Goal: Use online tool/utility: Utilize a website feature to perform a specific function

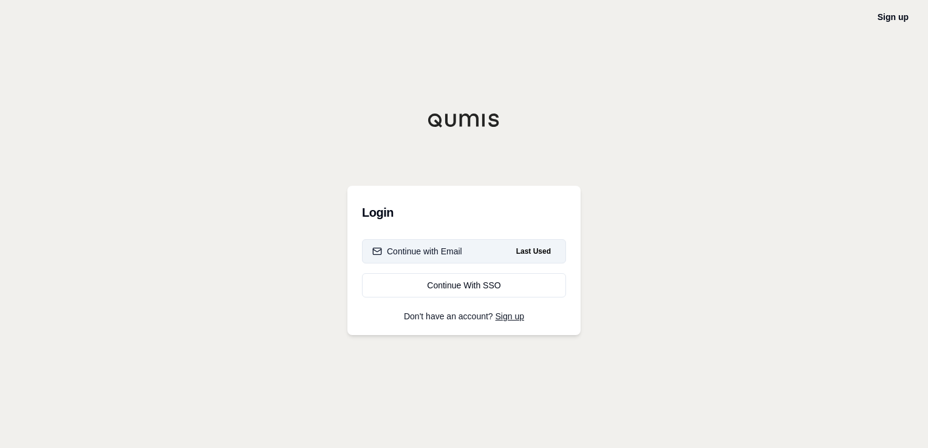
click at [437, 258] on button "Continue with Email Last Used" at bounding box center [464, 251] width 204 height 24
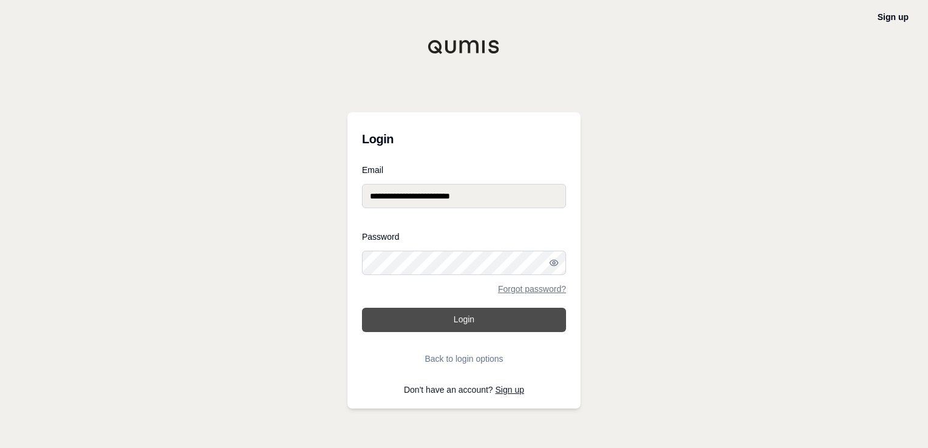
click at [434, 317] on button "Login" at bounding box center [464, 320] width 204 height 24
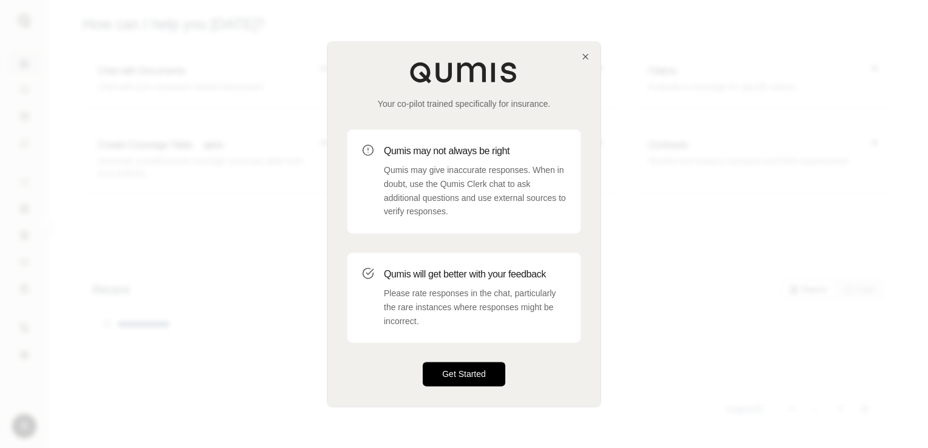
click at [445, 374] on button "Get Started" at bounding box center [464, 375] width 83 height 24
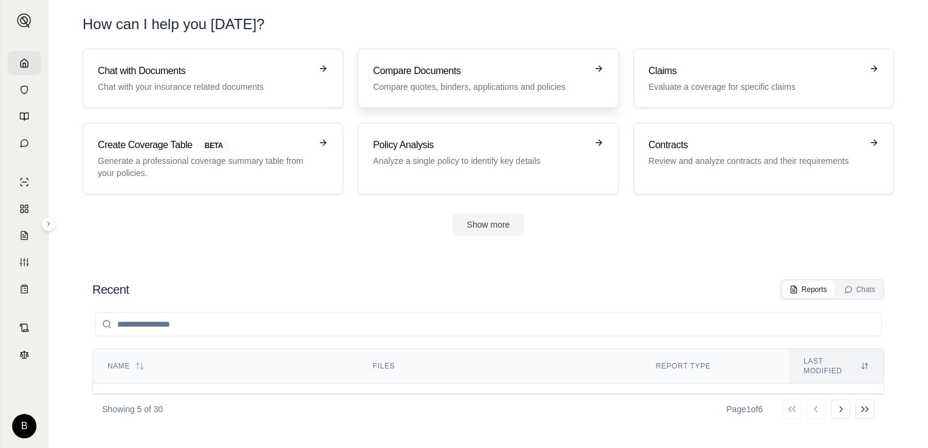
click at [601, 67] on icon at bounding box center [599, 69] width 10 height 10
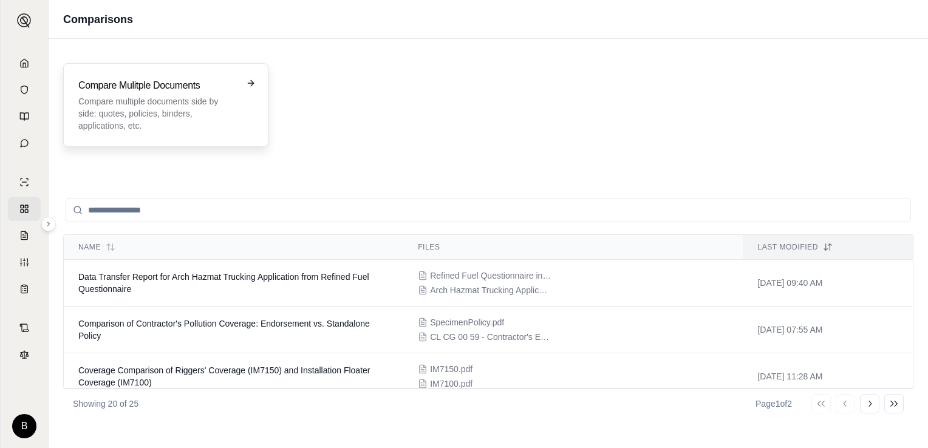
click at [253, 83] on icon at bounding box center [250, 83] width 5 height 0
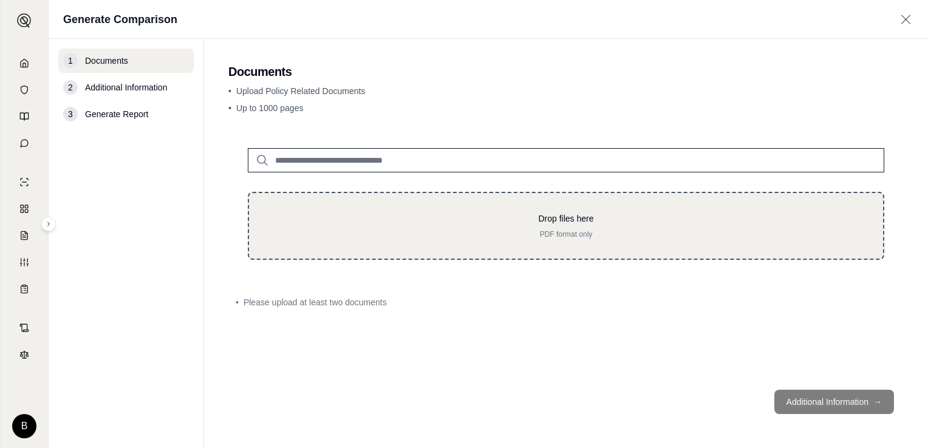
click at [365, 217] on p "Drop files here" at bounding box center [566, 219] width 595 height 12
type input "**********"
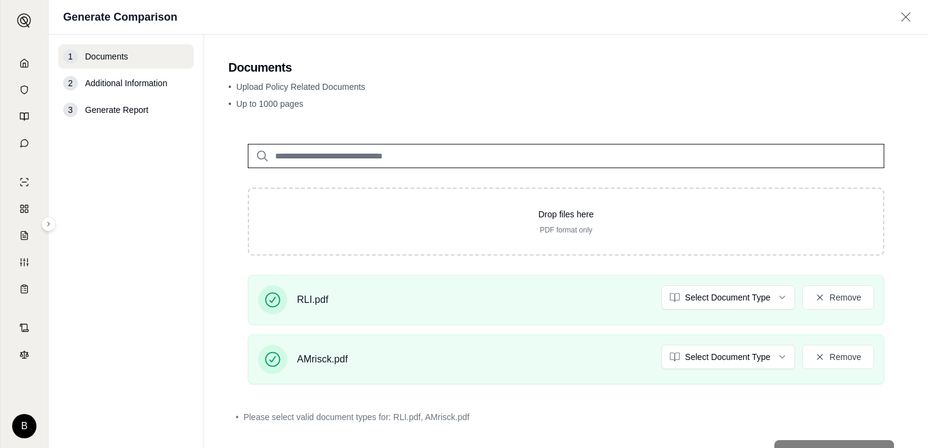
scroll to position [49, 0]
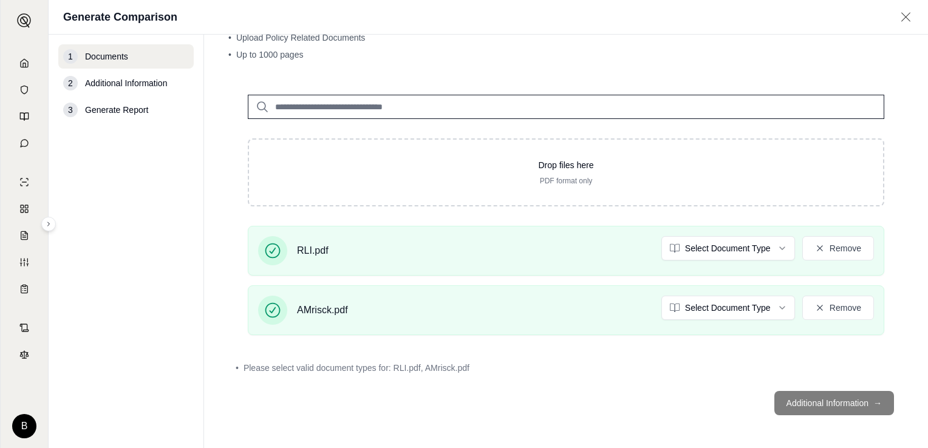
click at [806, 400] on footer "Additional Information →" at bounding box center [566, 404] width 676 height 44
click at [413, 238] on div "RLI.pdf Select Document Type Remove" at bounding box center [566, 250] width 616 height 29
click at [724, 248] on html "B Generate Comparison 1 Documents 2 Additional Information 3 Generate Report Do…" at bounding box center [464, 224] width 928 height 448
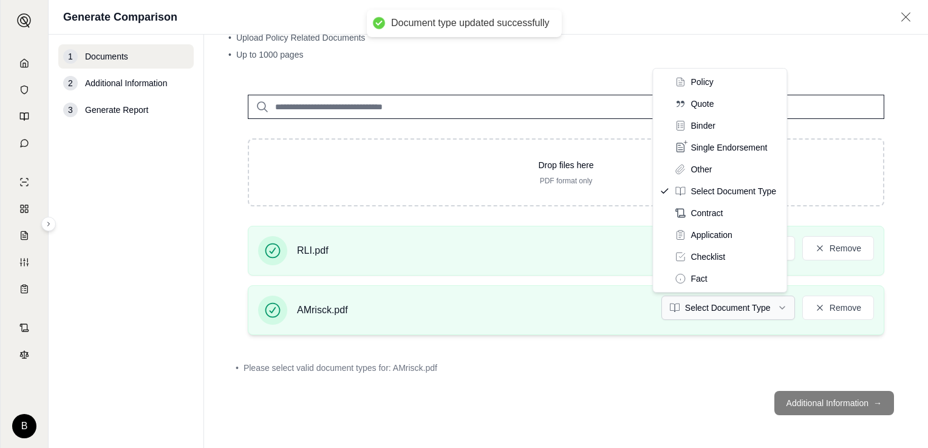
click at [727, 310] on html "Document type updated successfully B Generate Comparison 1 Documents 2 Addition…" at bounding box center [464, 224] width 928 height 448
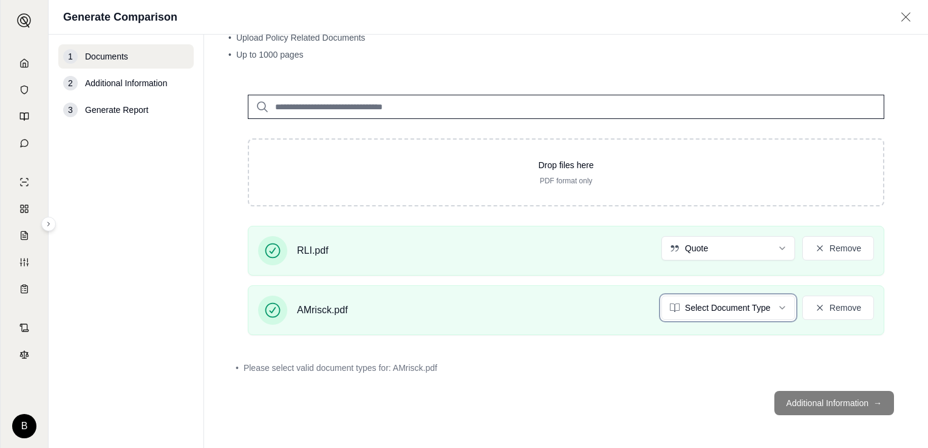
scroll to position [15, 0]
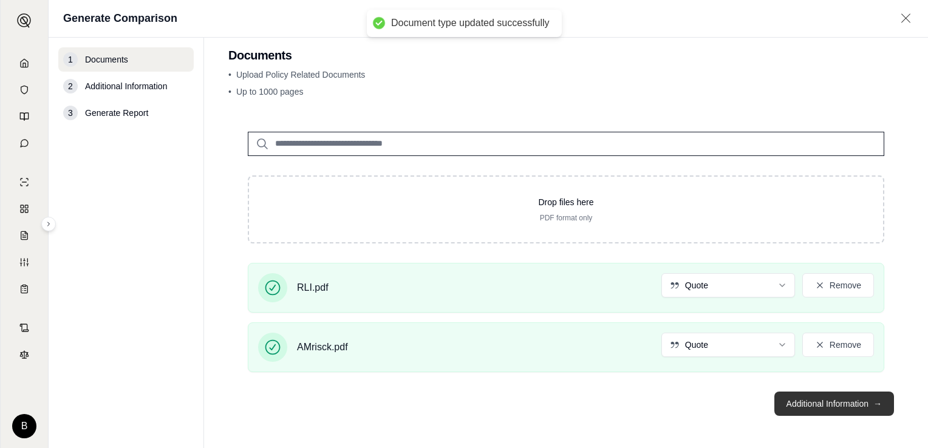
click at [787, 405] on button "Additional Information →" at bounding box center [835, 404] width 120 height 24
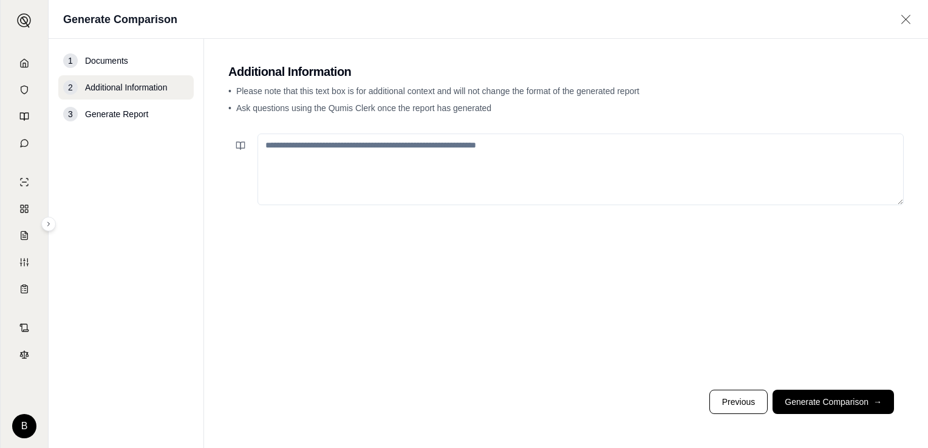
click at [337, 152] on textarea at bounding box center [581, 170] width 646 height 72
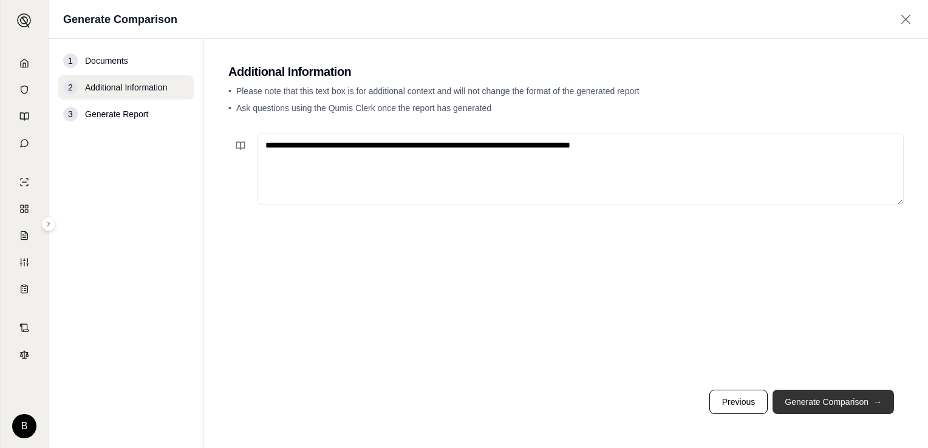
type textarea "**********"
click at [806, 400] on button "Generate Comparison →" at bounding box center [834, 402] width 122 height 24
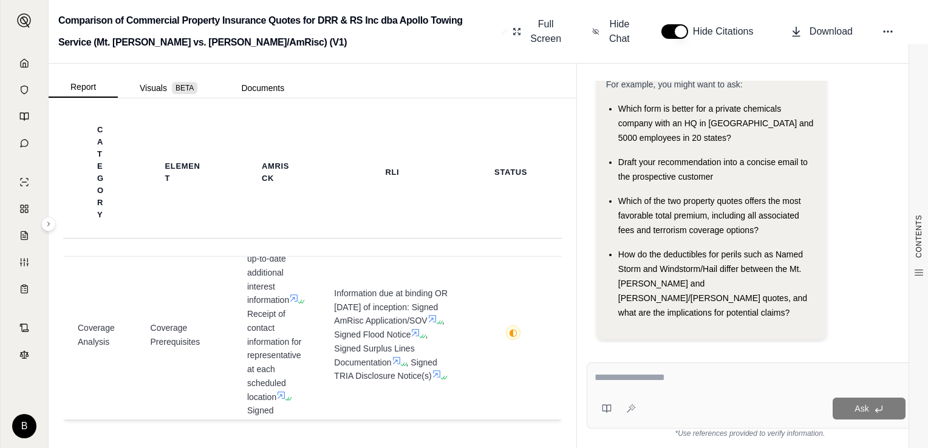
scroll to position [801, 0]
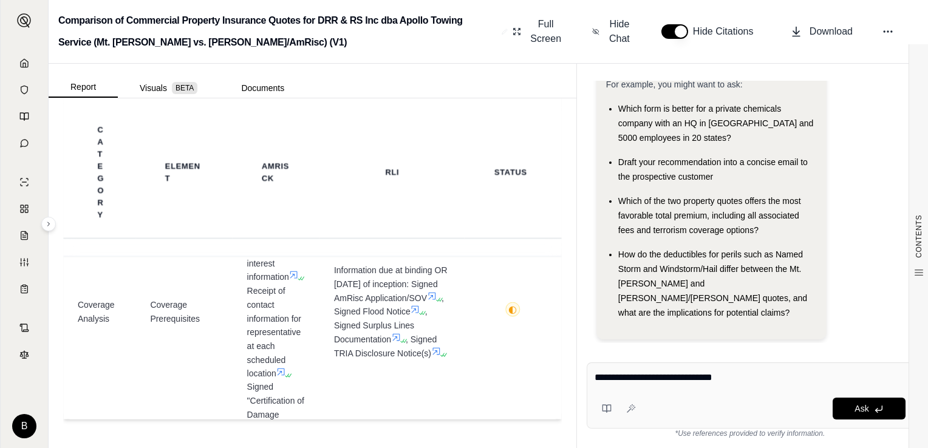
drag, startPoint x: 731, startPoint y: 382, endPoint x: 751, endPoint y: 375, distance: 20.4
click at [751, 375] on textarea "**********" at bounding box center [751, 378] width 312 height 15
type textarea "**********"
click at [875, 416] on button "Ask" at bounding box center [869, 409] width 73 height 22
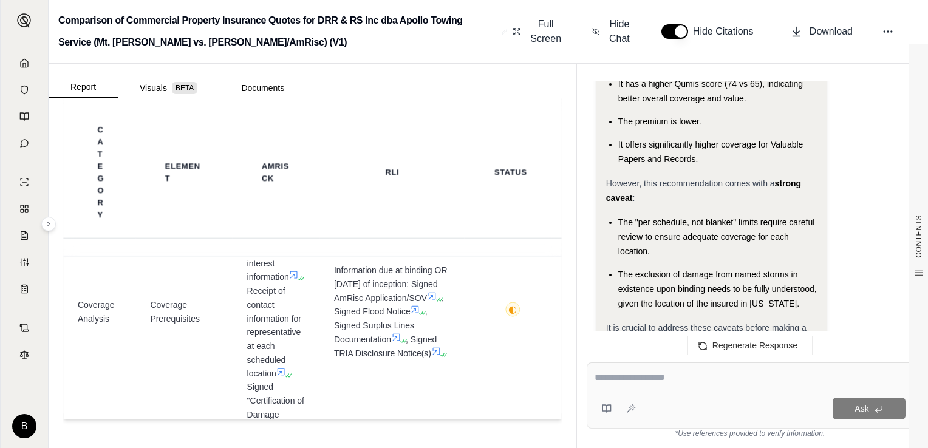
scroll to position [1675, 0]
